Goal: Register for event/course

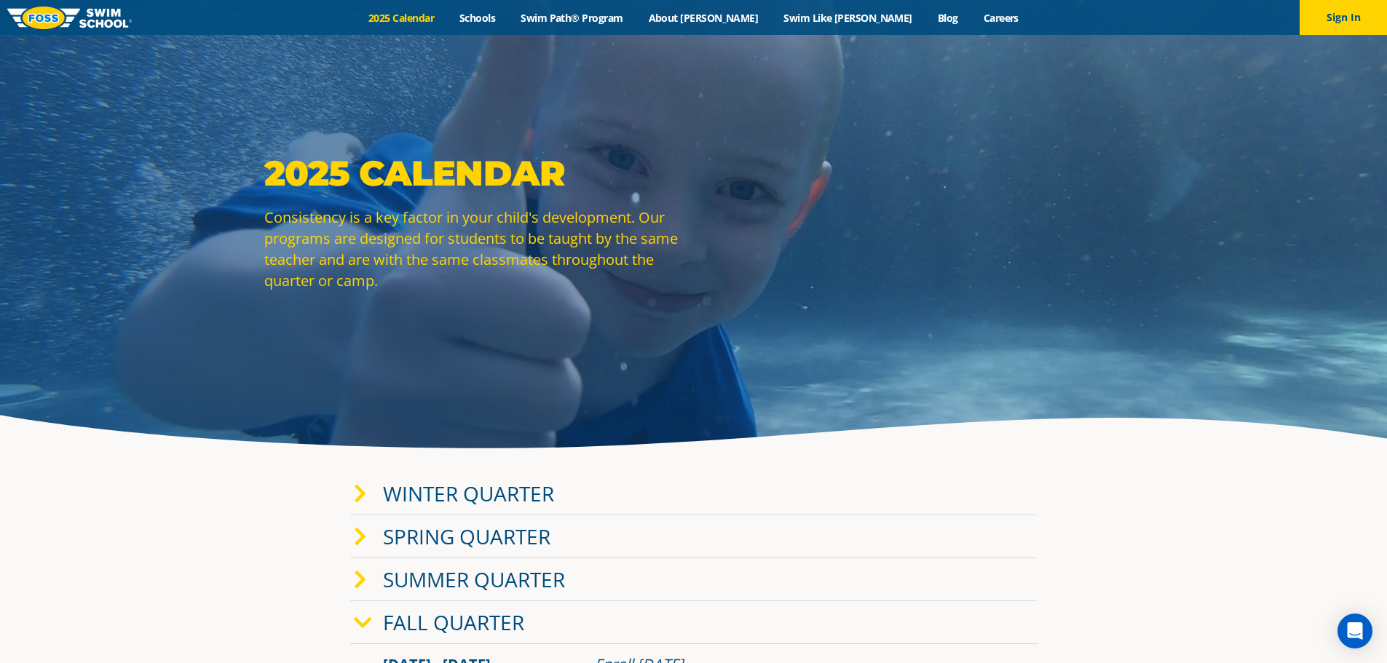
click at [447, 15] on link "2025 Calendar" at bounding box center [401, 18] width 91 height 14
click at [499, 616] on link "Fall Quarter" at bounding box center [453, 623] width 141 height 28
click at [459, 623] on link "Fall Quarter" at bounding box center [453, 623] width 141 height 28
click at [460, 622] on link "Fall Quarter" at bounding box center [453, 623] width 141 height 28
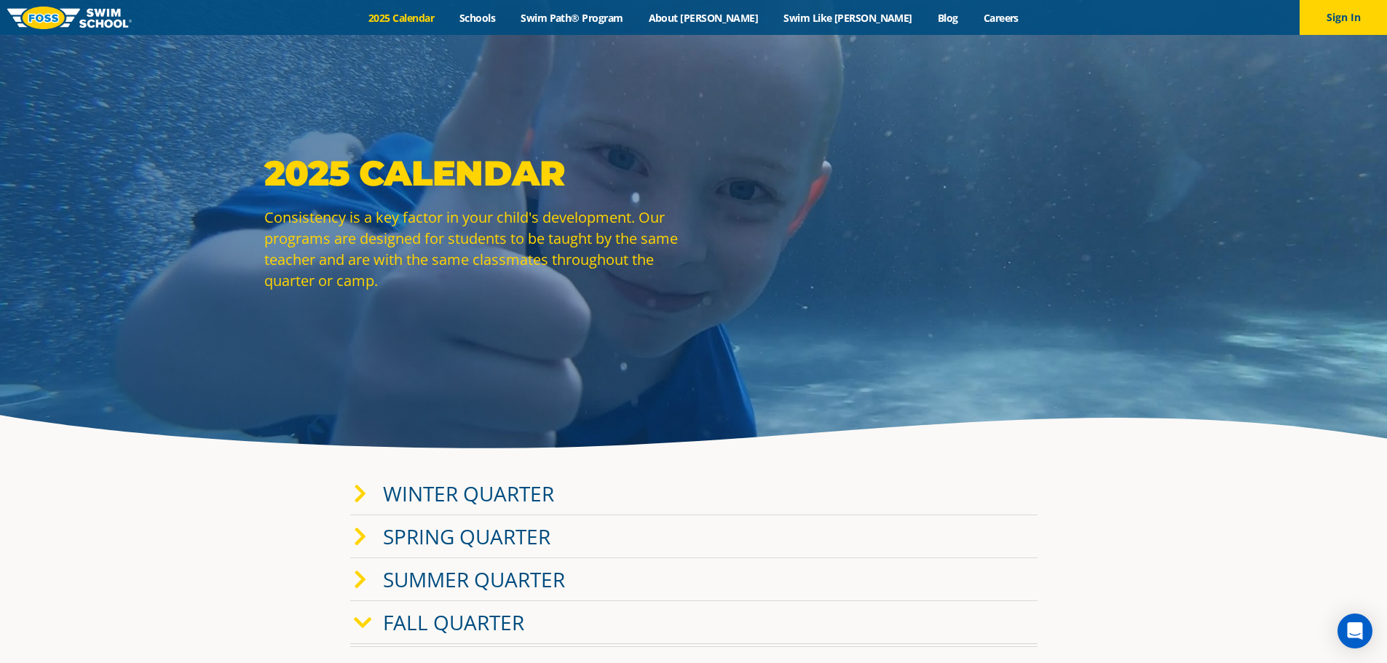
click at [460, 622] on link "Fall Quarter" at bounding box center [453, 623] width 141 height 28
click at [357, 621] on icon at bounding box center [360, 623] width 13 height 20
click at [508, 18] on link "Schools" at bounding box center [477, 18] width 61 height 14
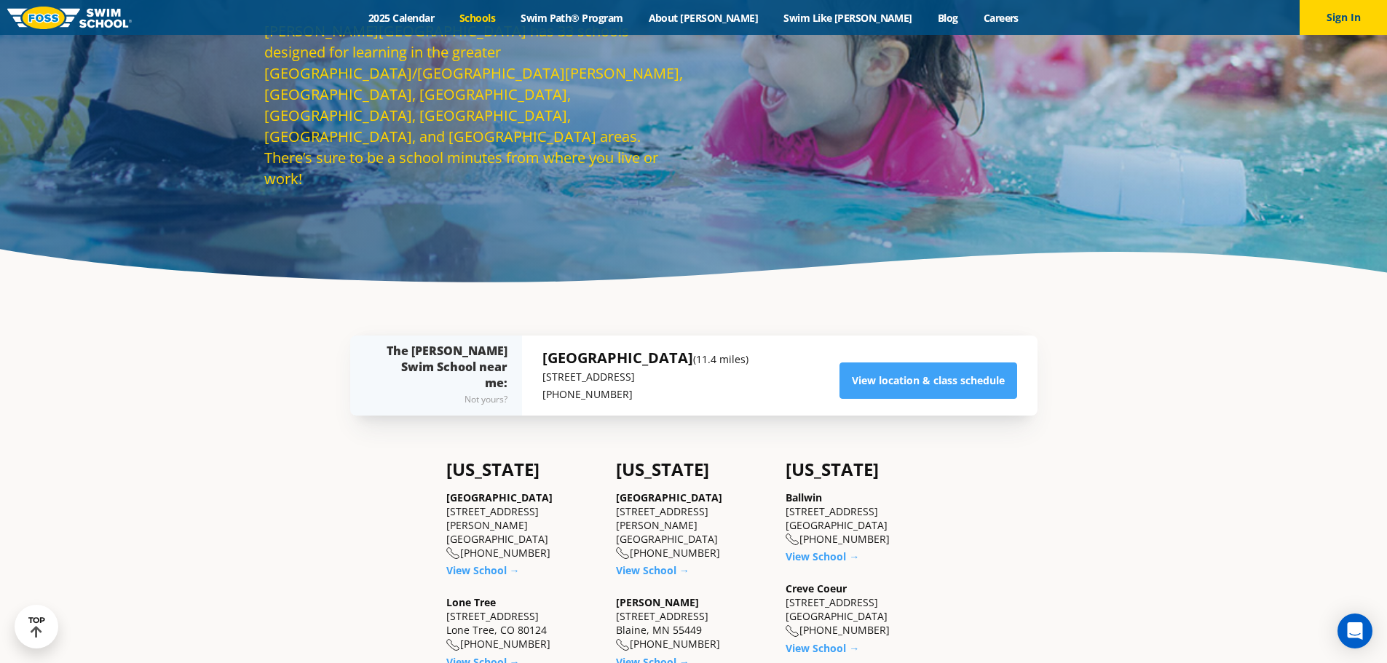
scroll to position [149, 0]
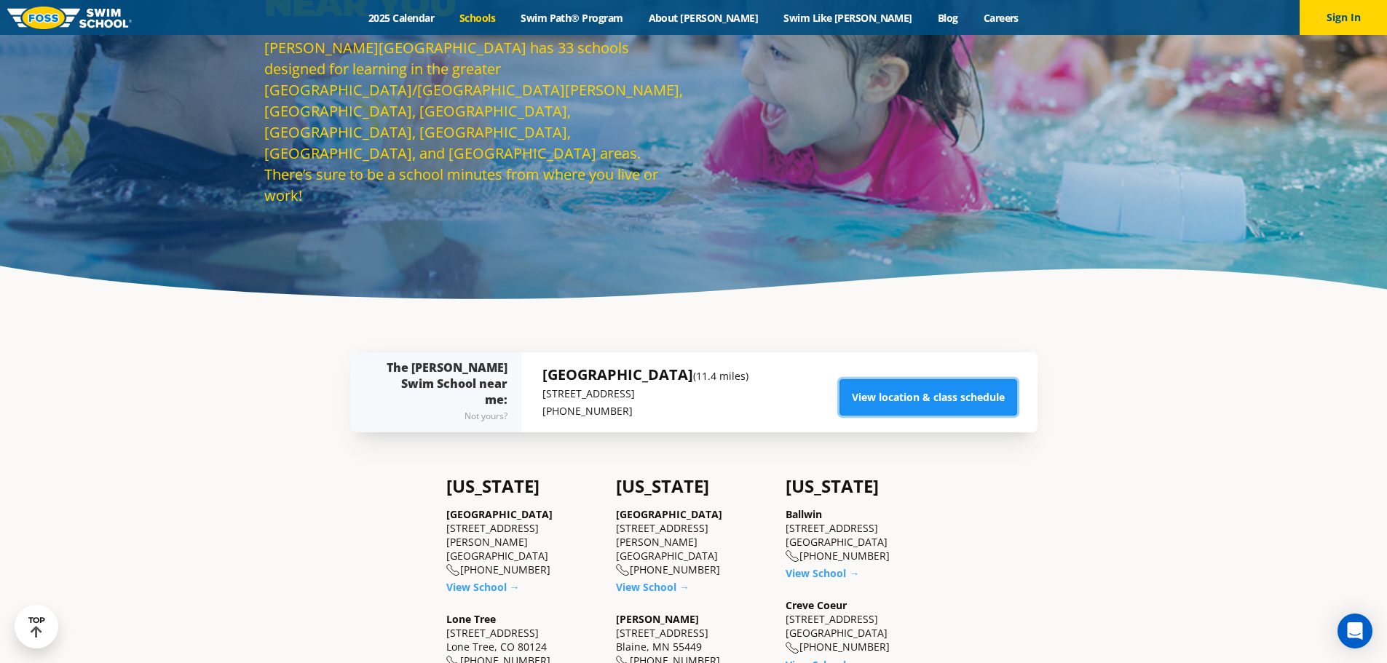
click at [905, 396] on link "View location & class schedule" at bounding box center [928, 397] width 178 height 36
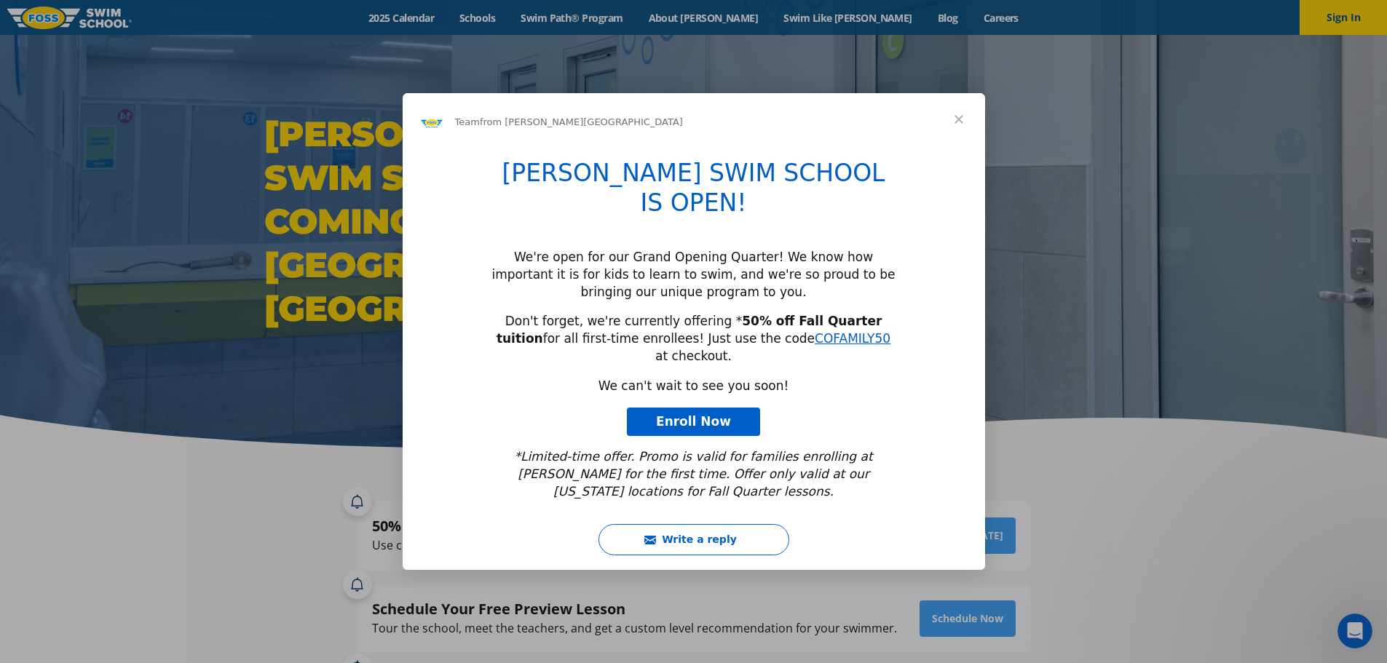
click at [958, 146] on span "Close" at bounding box center [958, 119] width 52 height 52
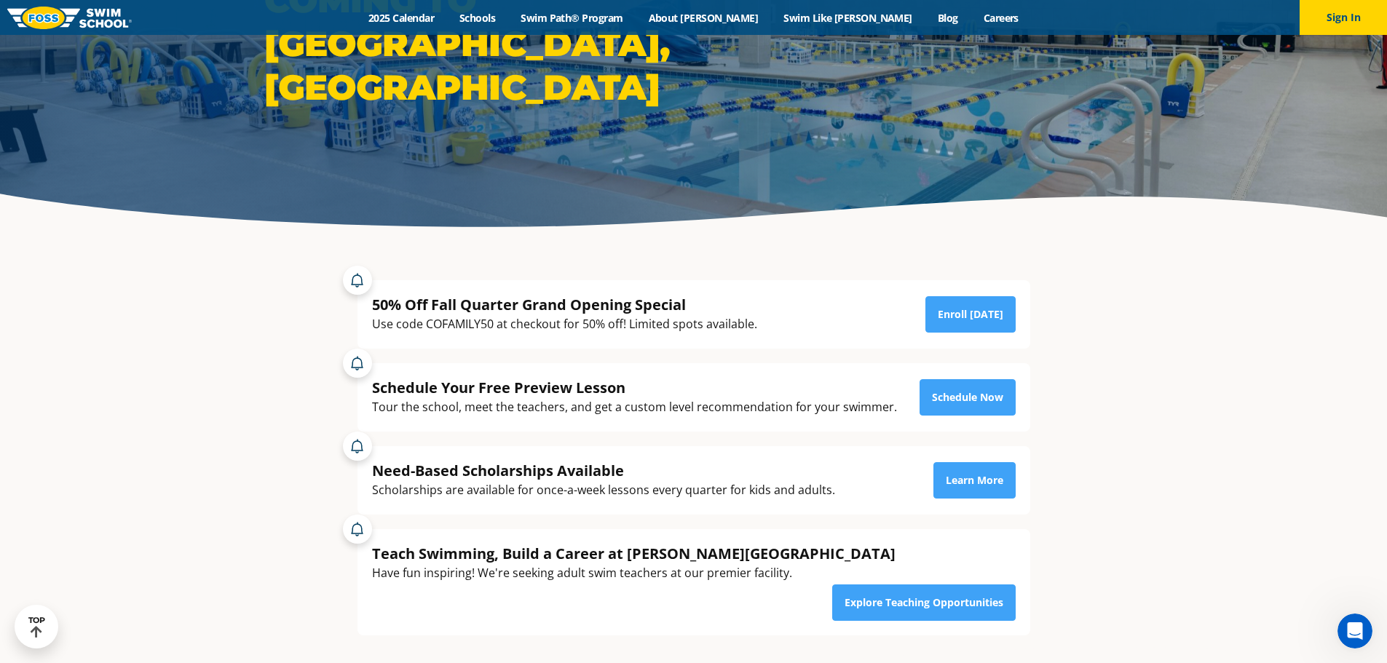
scroll to position [229, 0]
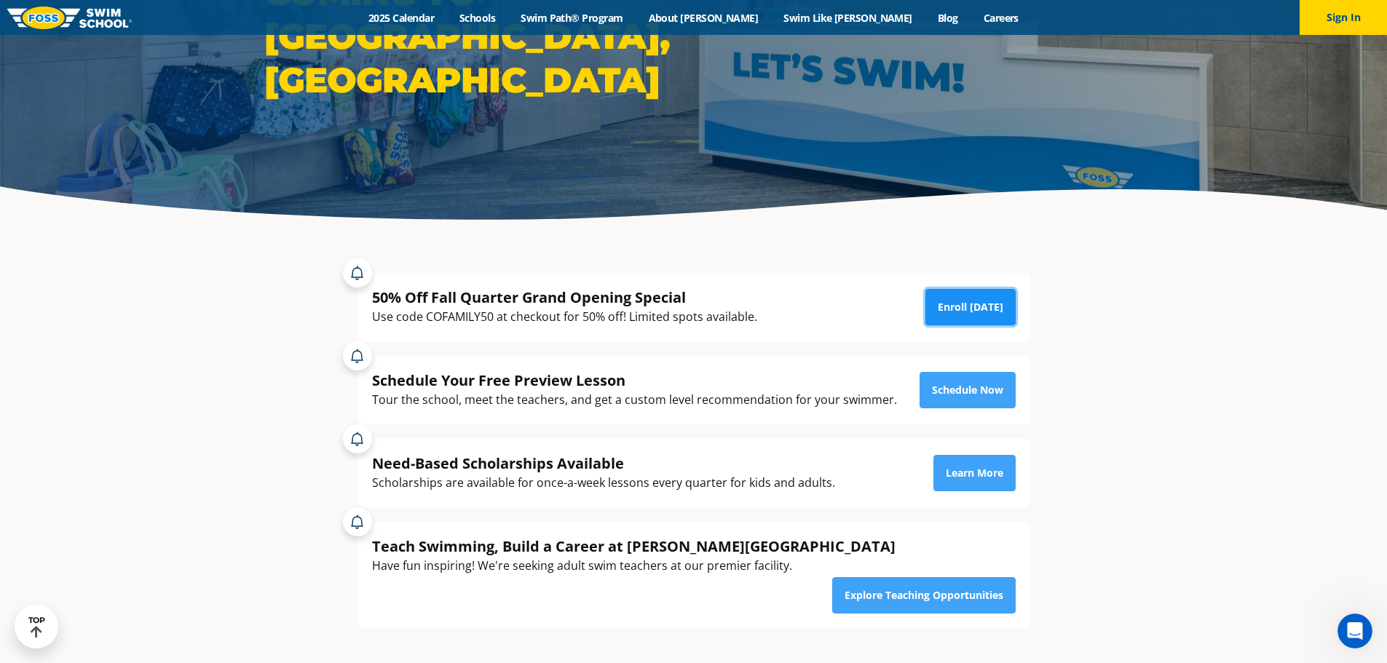
click at [963, 302] on link "Enroll [DATE]" at bounding box center [970, 307] width 90 height 36
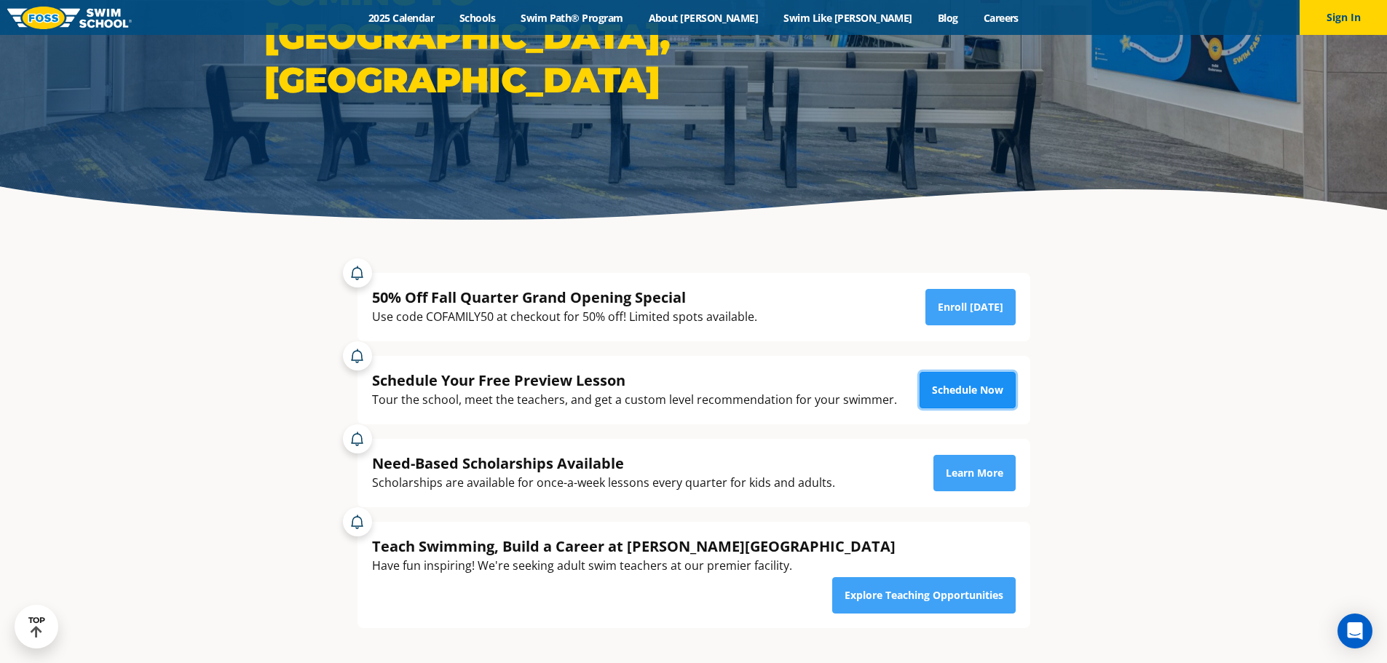
click at [971, 383] on link "Schedule Now" at bounding box center [967, 390] width 96 height 36
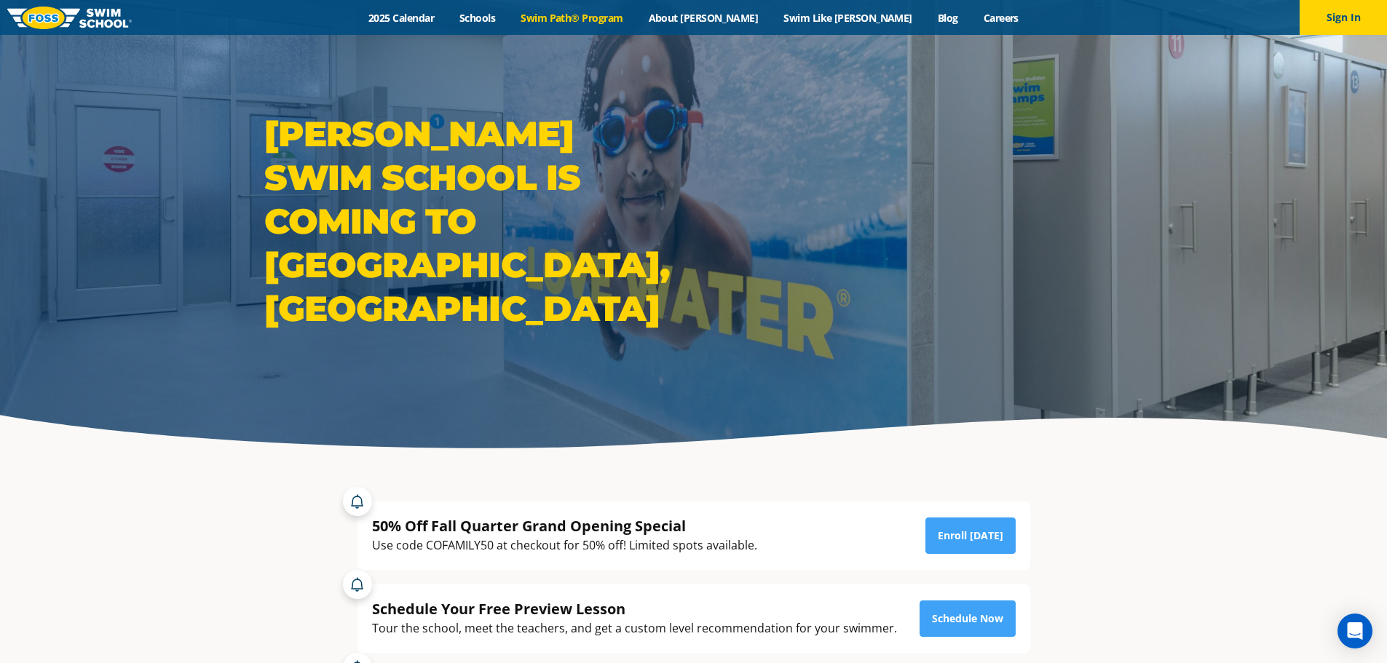
click at [635, 16] on link "Swim Path® Program" at bounding box center [571, 18] width 127 height 14
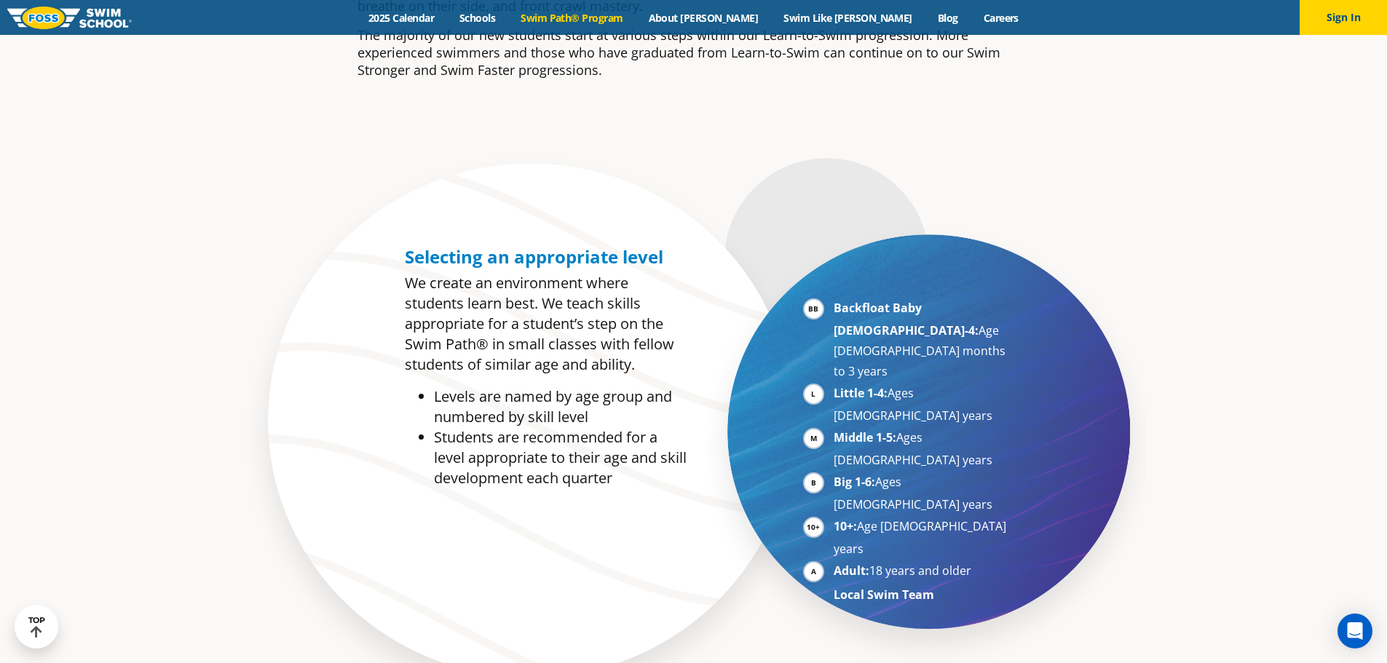
scroll to position [678, 0]
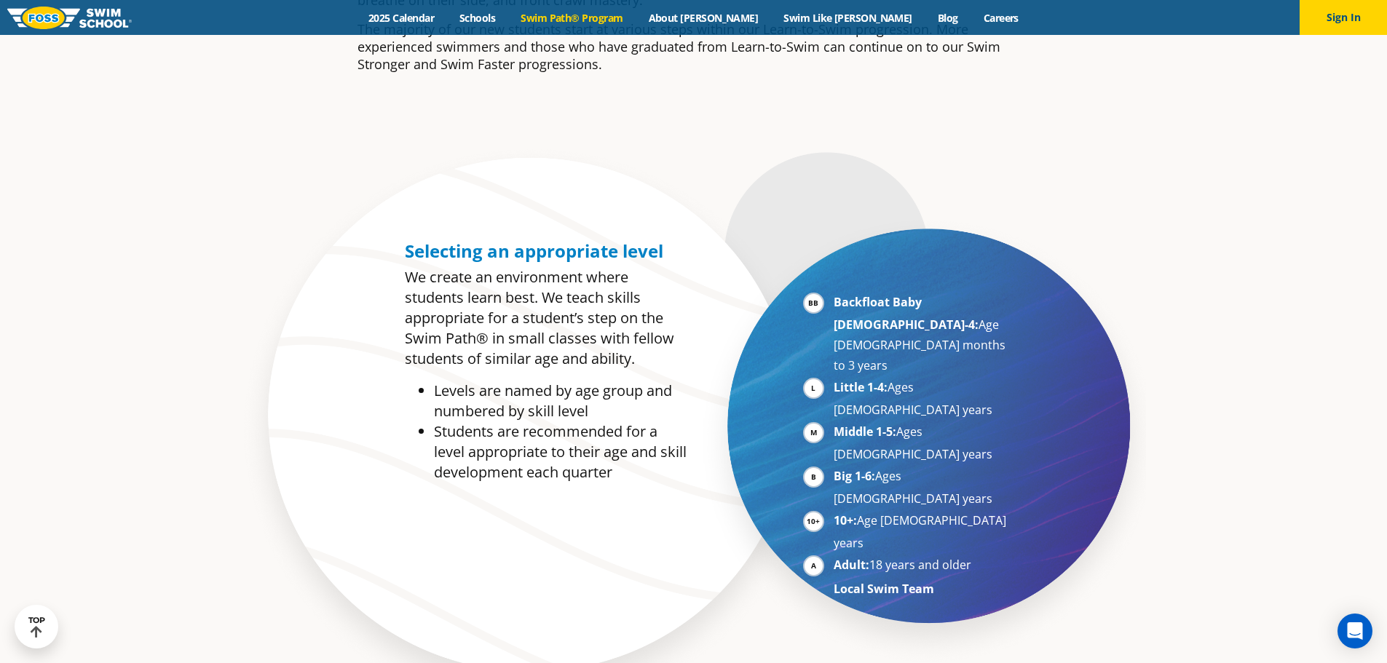
click at [833, 421] on li "Middle 1-5: Ages [DEMOGRAPHIC_DATA] years" at bounding box center [922, 442] width 178 height 43
click at [871, 421] on li "Middle 1-5: Ages [DEMOGRAPHIC_DATA] years" at bounding box center [922, 442] width 178 height 43
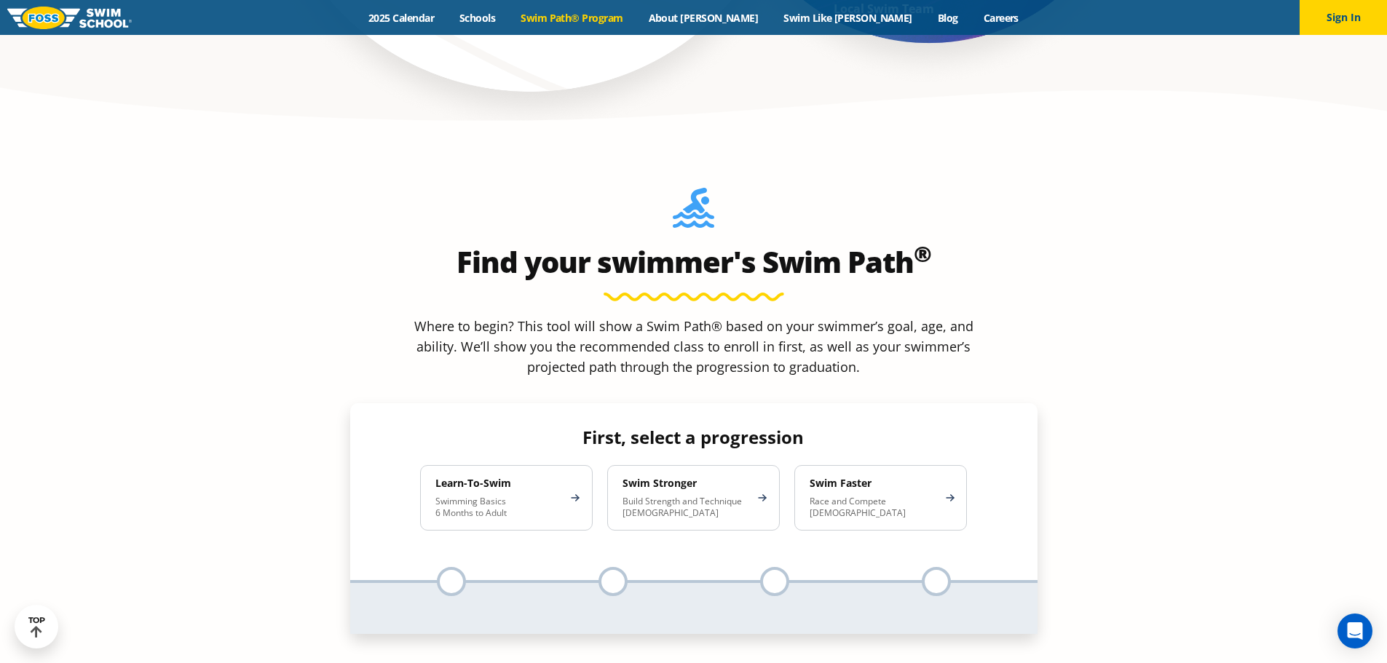
scroll to position [1247, 0]
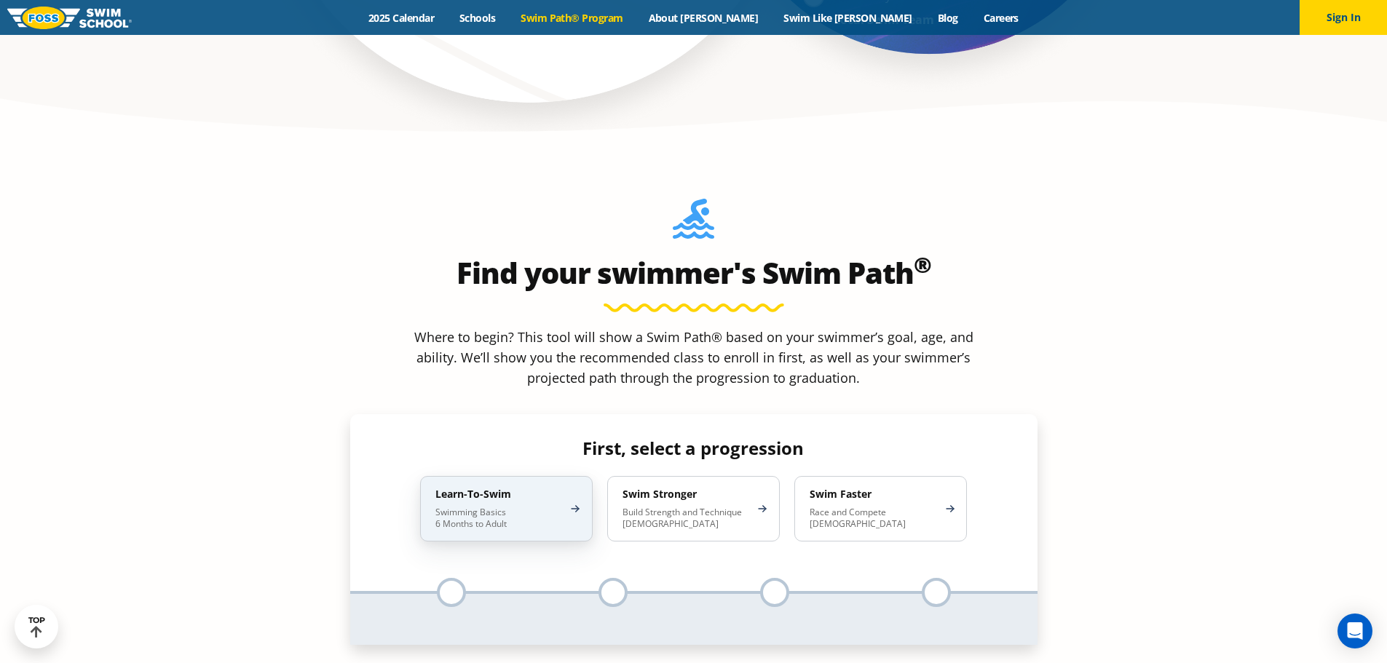
click at [536, 507] on p "Swimming Basics 6 Months to Adult" at bounding box center [498, 518] width 127 height 23
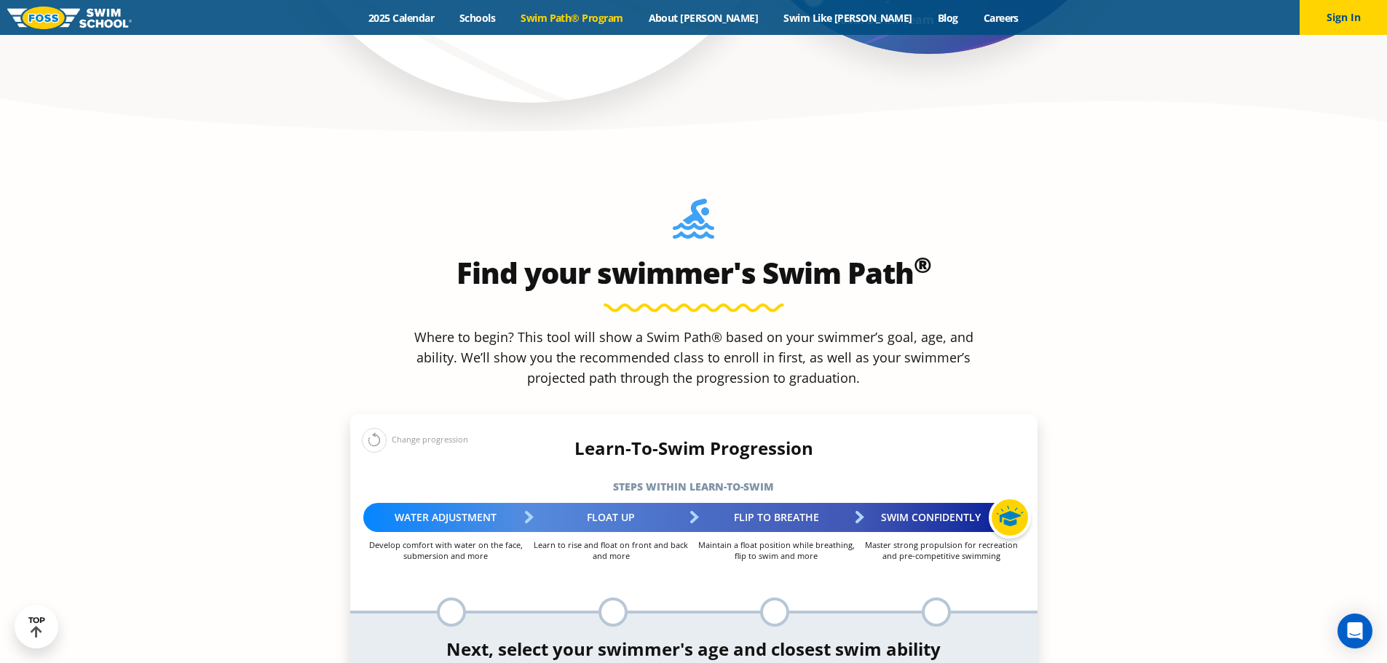
select select "6-years"
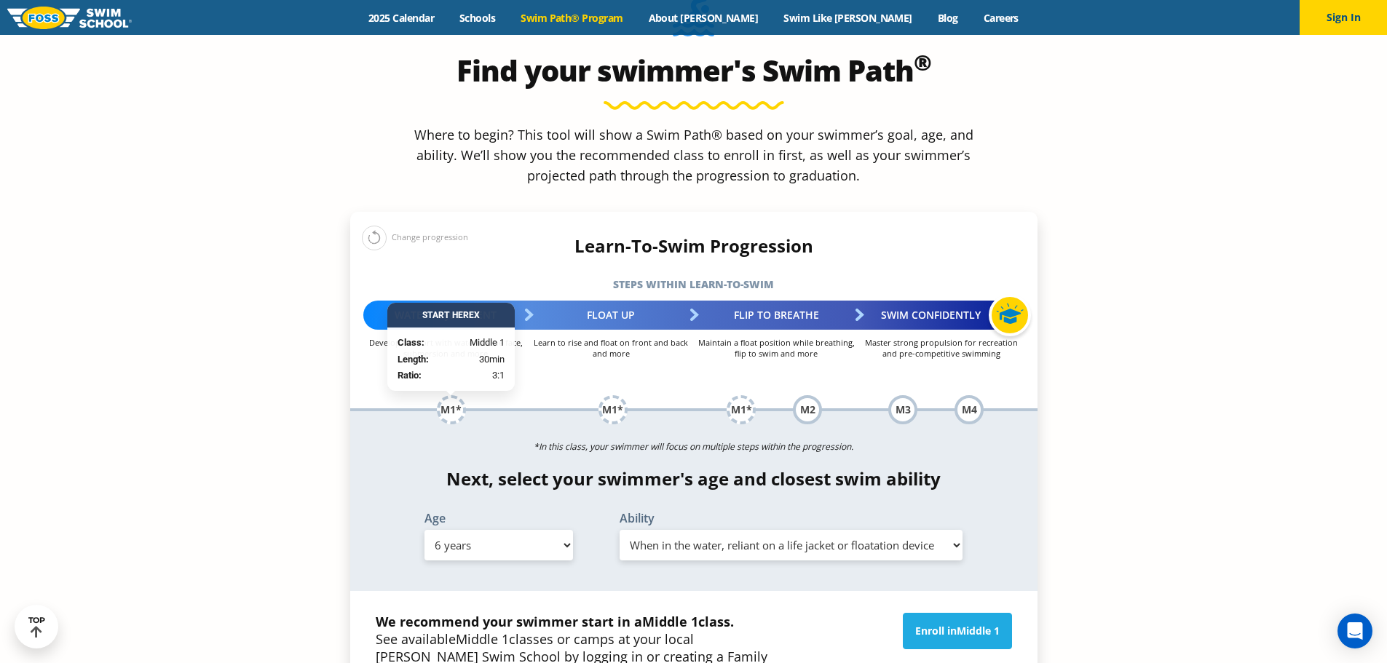
scroll to position [1468, 0]
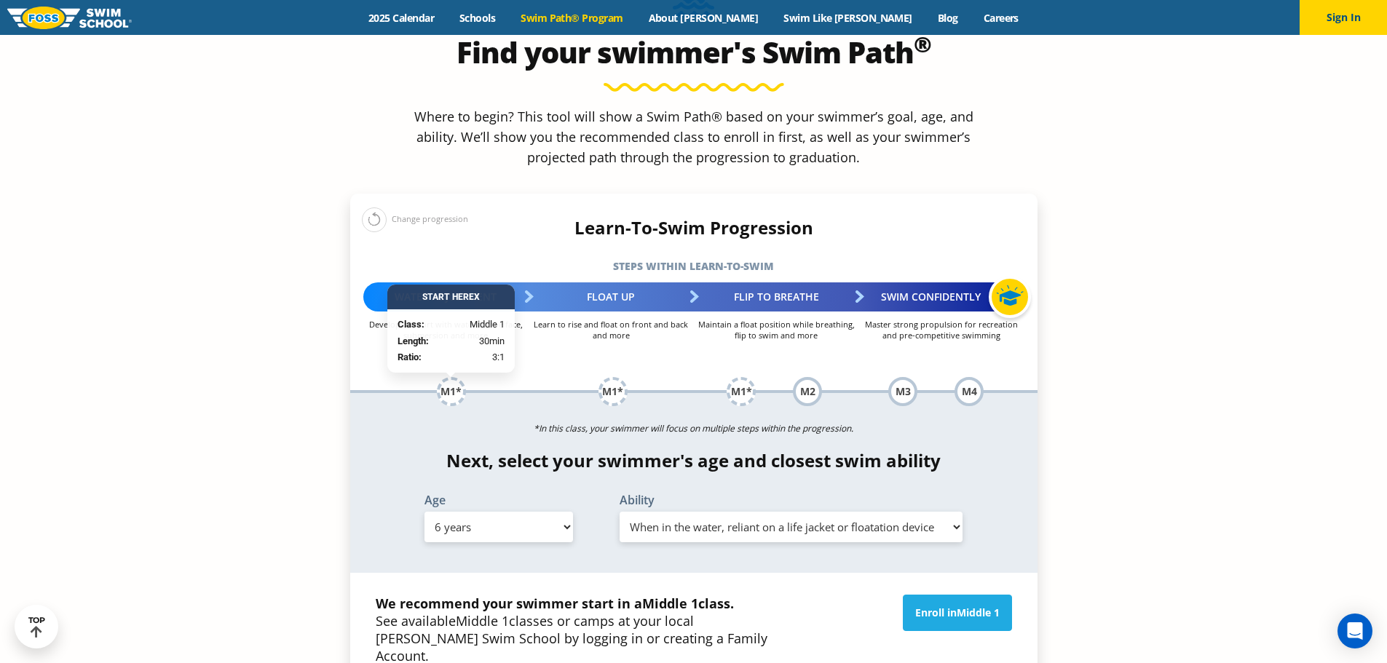
click at [951, 512] on select "Select Ability First in-water experience When in the water, reliant on a life j…" at bounding box center [791, 527] width 344 height 31
select select "6-years-unsureor-my-swimmer-does-not-fit-within-any-of-these"
click at [619, 512] on select "Select Ability First in-water experience When in the water, reliant on a life j…" at bounding box center [791, 527] width 344 height 31
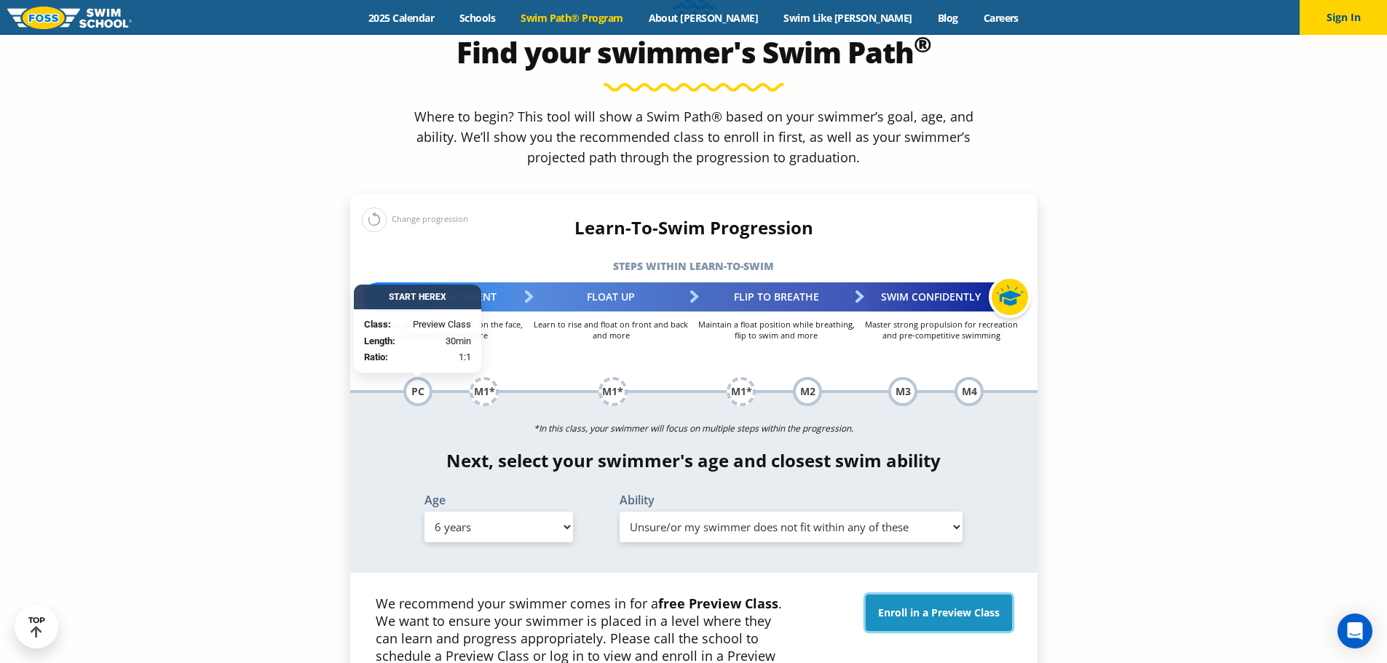
click at [959, 595] on link "Enroll in a Preview Class" at bounding box center [939, 613] width 146 height 36
